Goal: Transaction & Acquisition: Purchase product/service

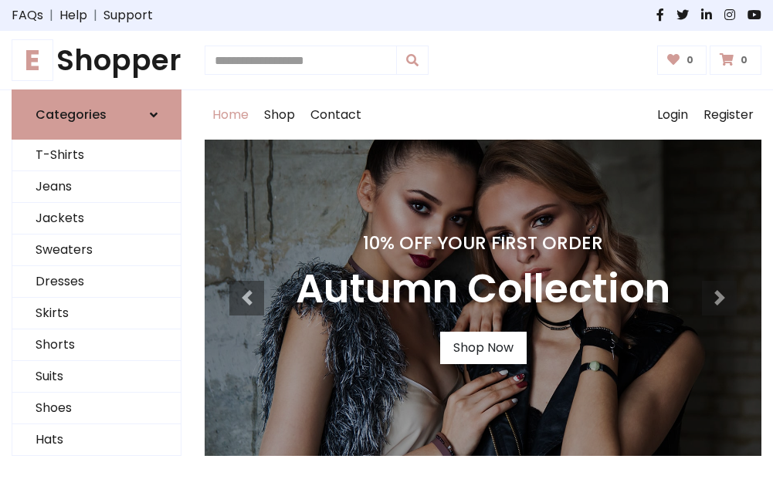
click at [386, 248] on h4 "10% Off Your First Order" at bounding box center [483, 243] width 374 height 22
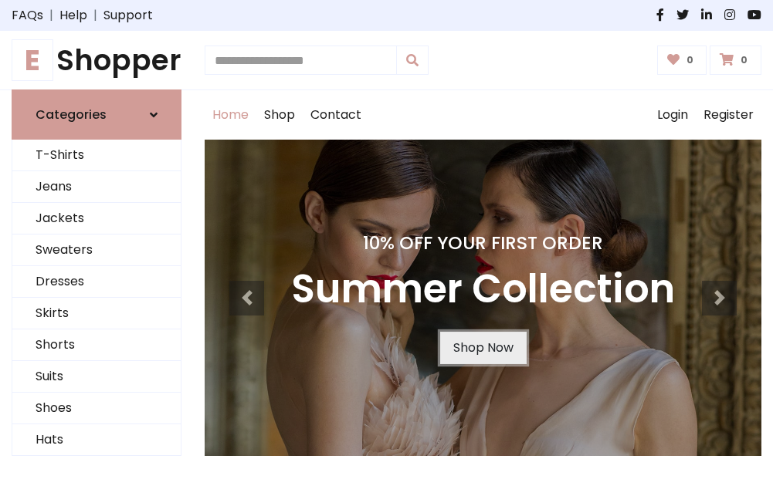
click at [482, 348] on link "Shop Now" at bounding box center [483, 348] width 86 height 32
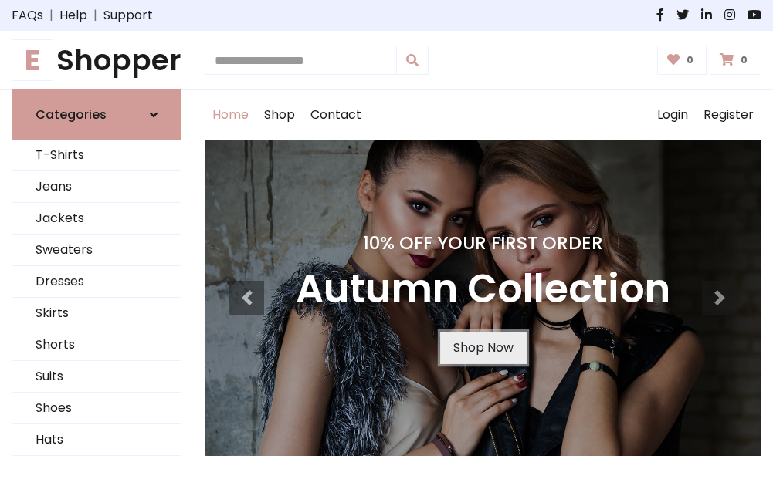
click at [482, 348] on link "Shop Now" at bounding box center [483, 348] width 86 height 32
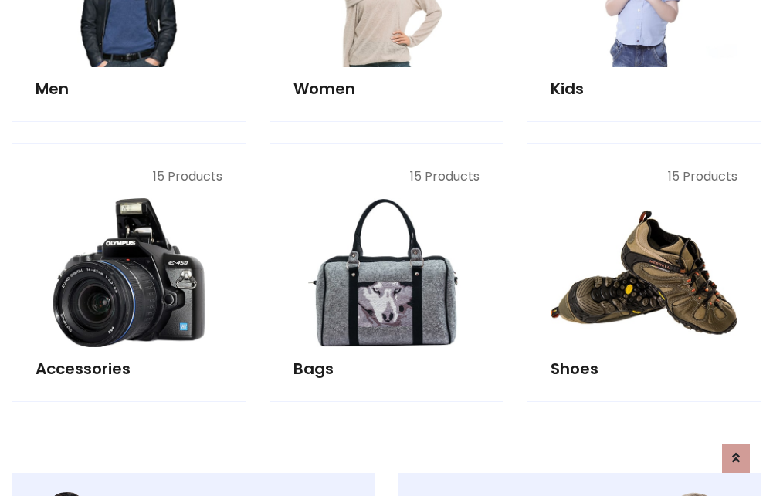
scroll to position [1539, 0]
